Goal: Transaction & Acquisition: Purchase product/service

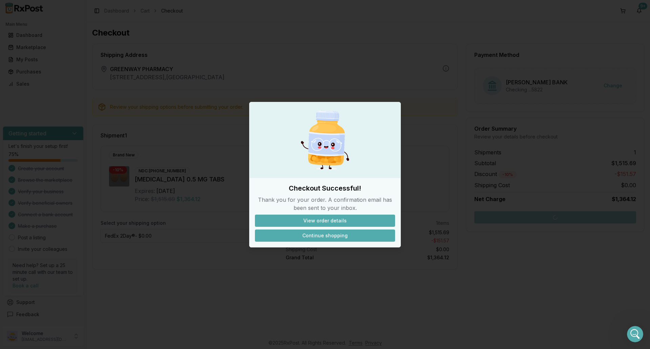
scroll to position [5097, 0]
click at [341, 236] on button "Continue shopping" at bounding box center [325, 236] width 140 height 12
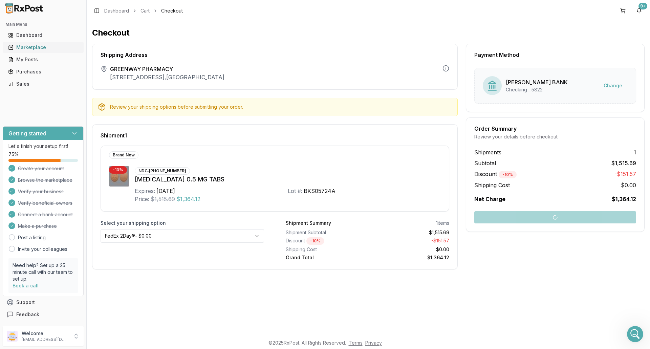
drag, startPoint x: 33, startPoint y: 45, endPoint x: 38, endPoint y: 47, distance: 5.3
click at [33, 45] on div "Marketplace" at bounding box center [43, 47] width 70 height 7
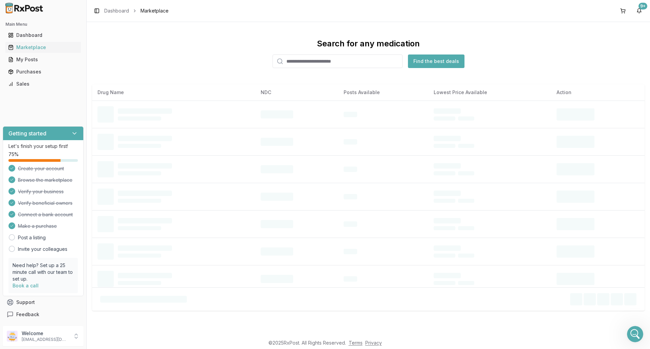
click at [309, 62] on input "search" at bounding box center [338, 62] width 130 height 14
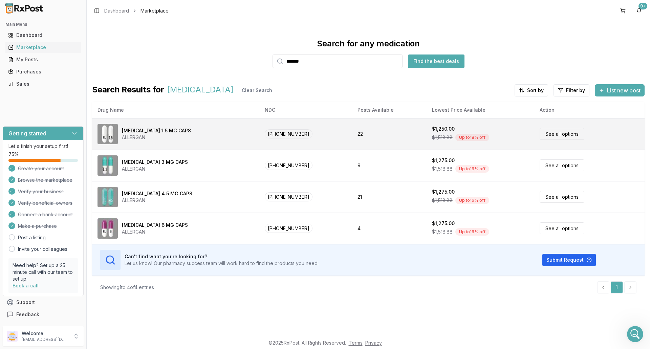
type input "*******"
click at [179, 146] on td "[MEDICAL_DATA] 1.5 MG CAPS ALLERGAN" at bounding box center [175, 133] width 167 height 31
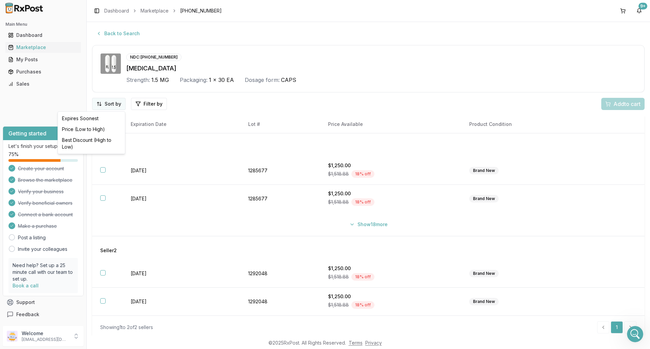
click at [104, 103] on html "Main Menu Dashboard Marketplace My Posts Purchases Sales Getting started Let's …" at bounding box center [325, 174] width 650 height 349
click at [93, 128] on div "Price (Low to High)" at bounding box center [91, 129] width 64 height 11
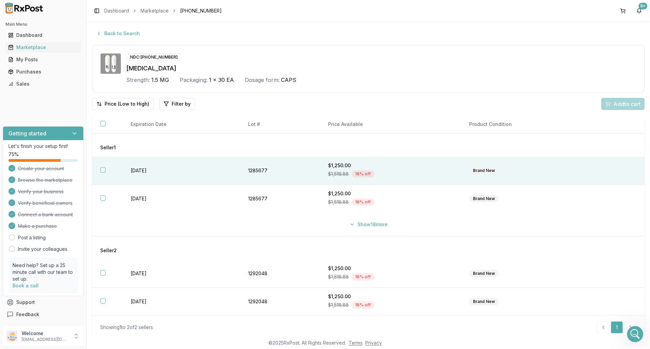
click at [126, 169] on td "[DATE]" at bounding box center [182, 171] width 118 height 28
click at [605, 106] on div "Add 1 to cart" at bounding box center [622, 104] width 38 height 8
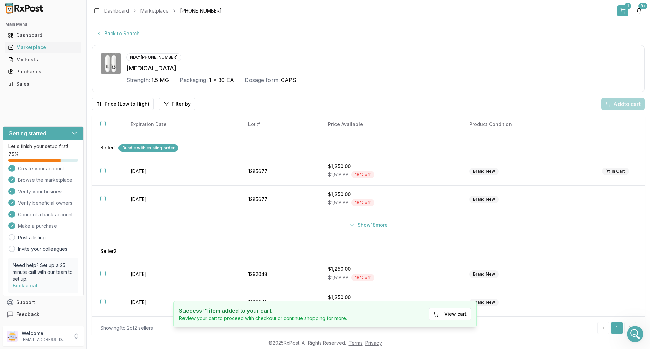
click at [621, 8] on button "1" at bounding box center [623, 10] width 11 height 11
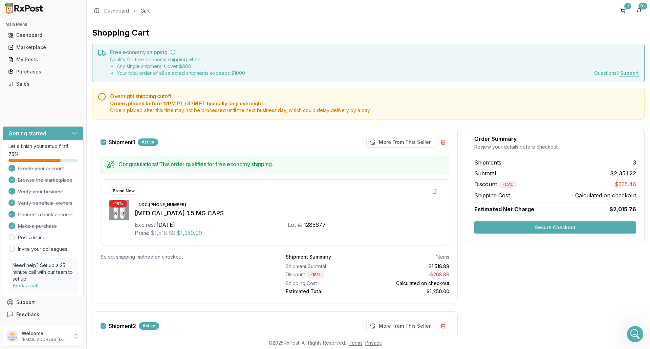
click at [580, 227] on button "Secure Checkout" at bounding box center [556, 228] width 162 height 12
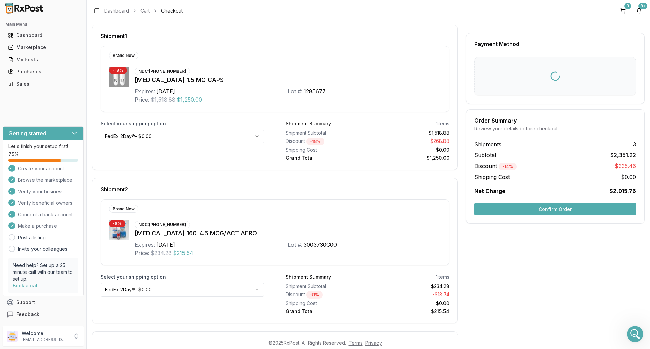
scroll to position [102, 0]
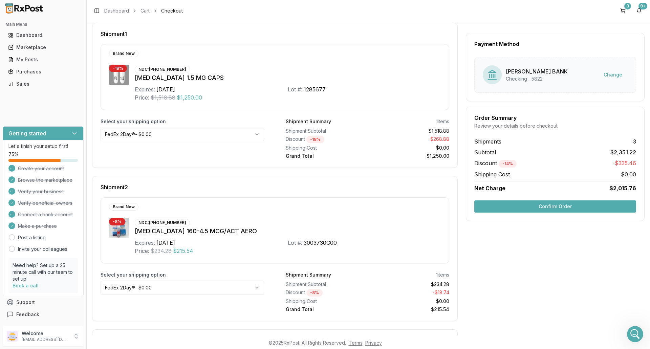
click at [536, 206] on button "Confirm Order" at bounding box center [556, 207] width 162 height 12
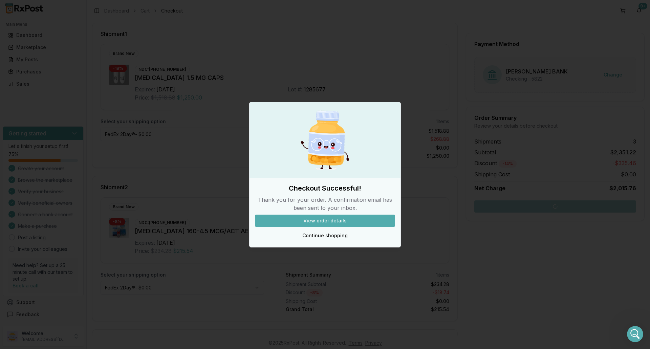
scroll to position [5123, 0]
